Goal: Find contact information: Find contact information

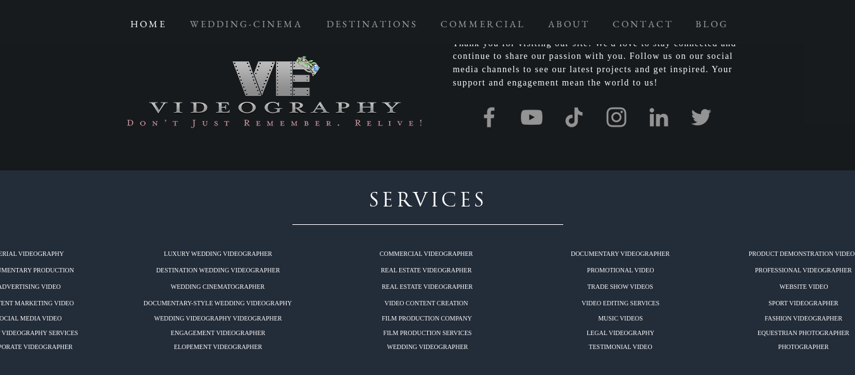
click at [487, 104] on img "Grey Facebook Icon" at bounding box center [489, 117] width 27 height 27
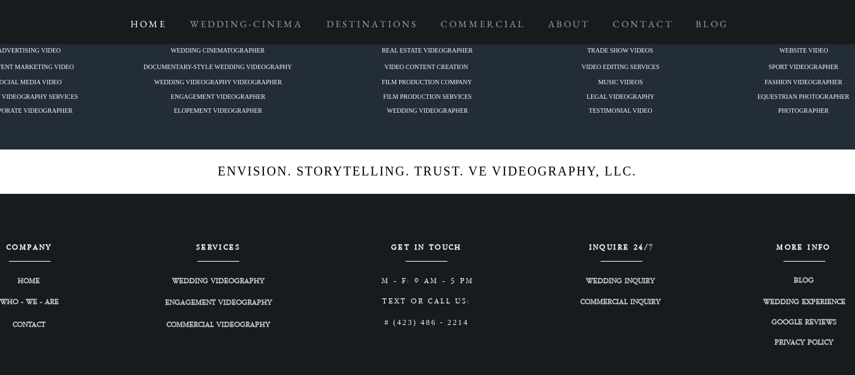
scroll to position [6401, 0]
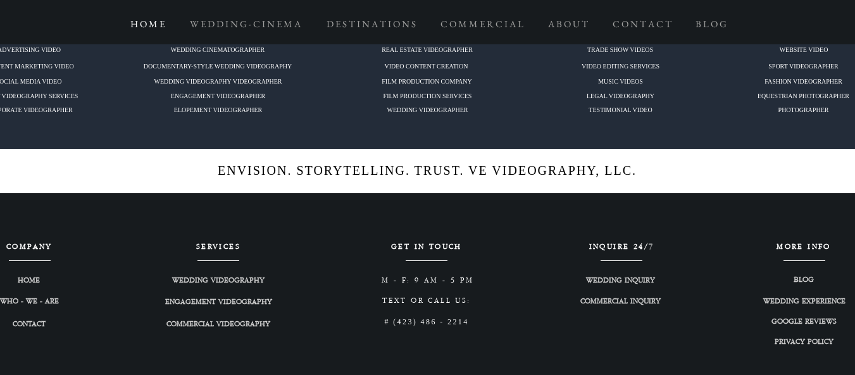
click at [34, 256] on div "ENVISION. STORYTELLING. TRUST. VE VIDEOGRAPHY, LLC. COMPANY HOME WHO - WE - ARE…" at bounding box center [427, 297] width 855 height 297
click at [29, 319] on span "CONTACT" at bounding box center [29, 324] width 33 height 11
click at [29, 318] on link "CONTACT" at bounding box center [29, 325] width 74 height 14
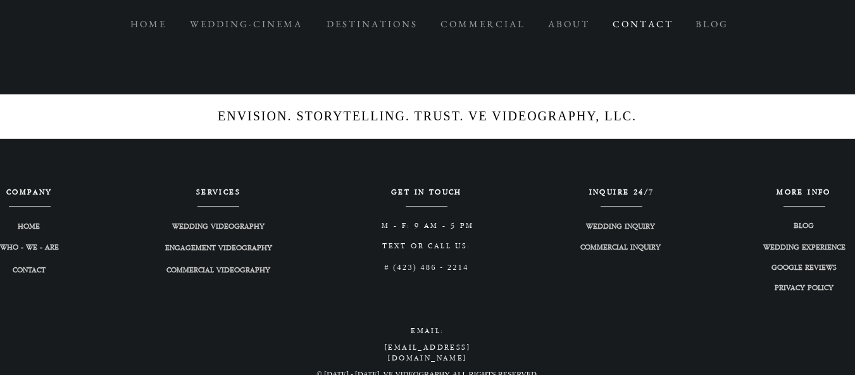
scroll to position [1946, 0]
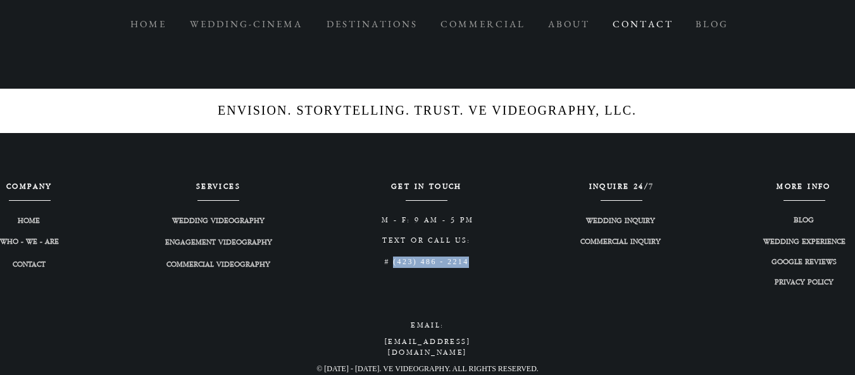
drag, startPoint x: 472, startPoint y: 258, endPoint x: 394, endPoint y: 259, distance: 77.8
click at [394, 259] on h3 "# (423) 486 - 2214" at bounding box center [427, 261] width 118 height 11
copy span "(423) 486 - 2214"
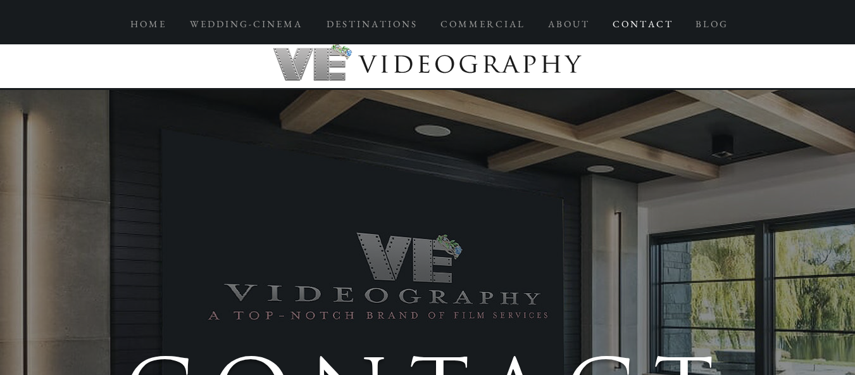
scroll to position [0, 0]
